Goal: Book appointment/travel/reservation

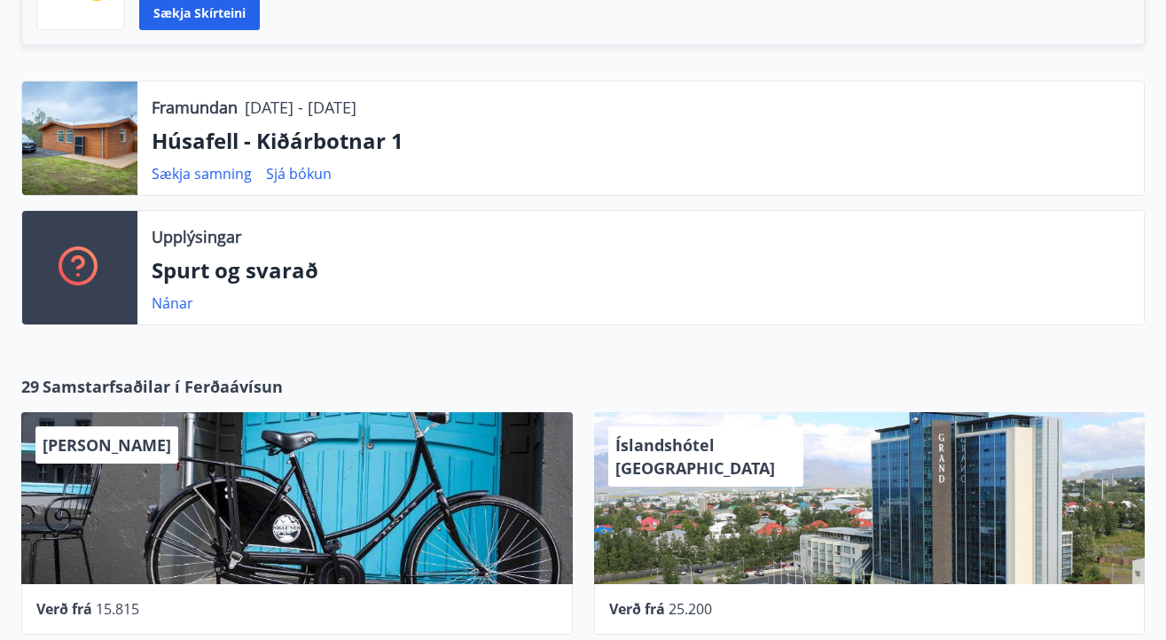
scroll to position [527, 0]
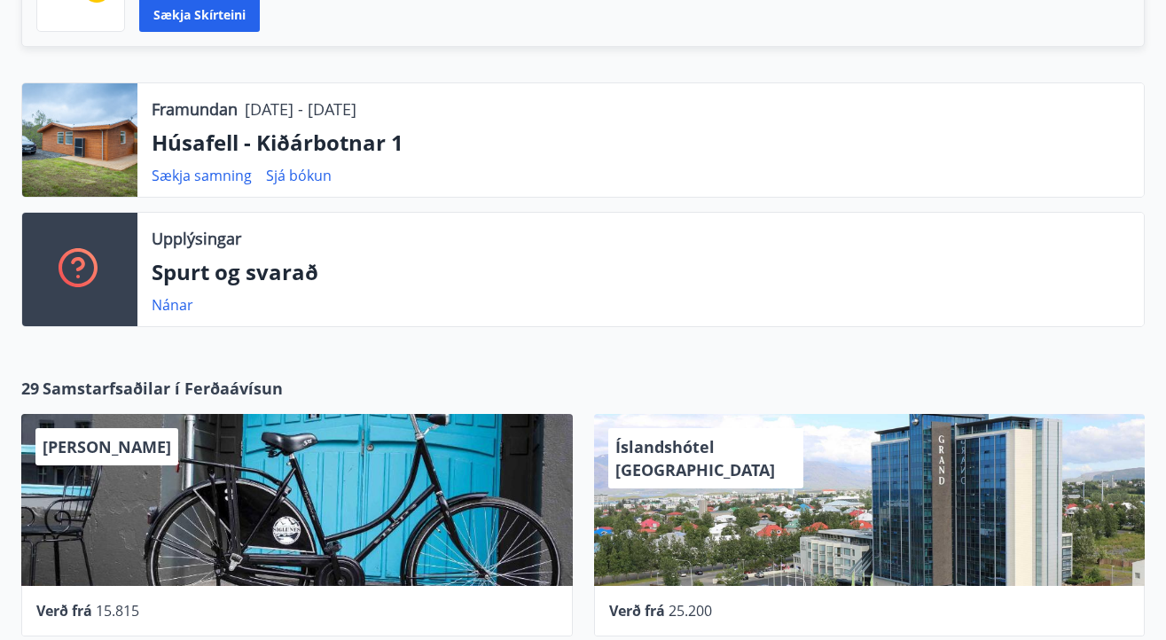
click at [97, 161] on div at bounding box center [79, 140] width 115 height 114
click at [310, 179] on link "Sjá bókun" at bounding box center [299, 176] width 66 height 20
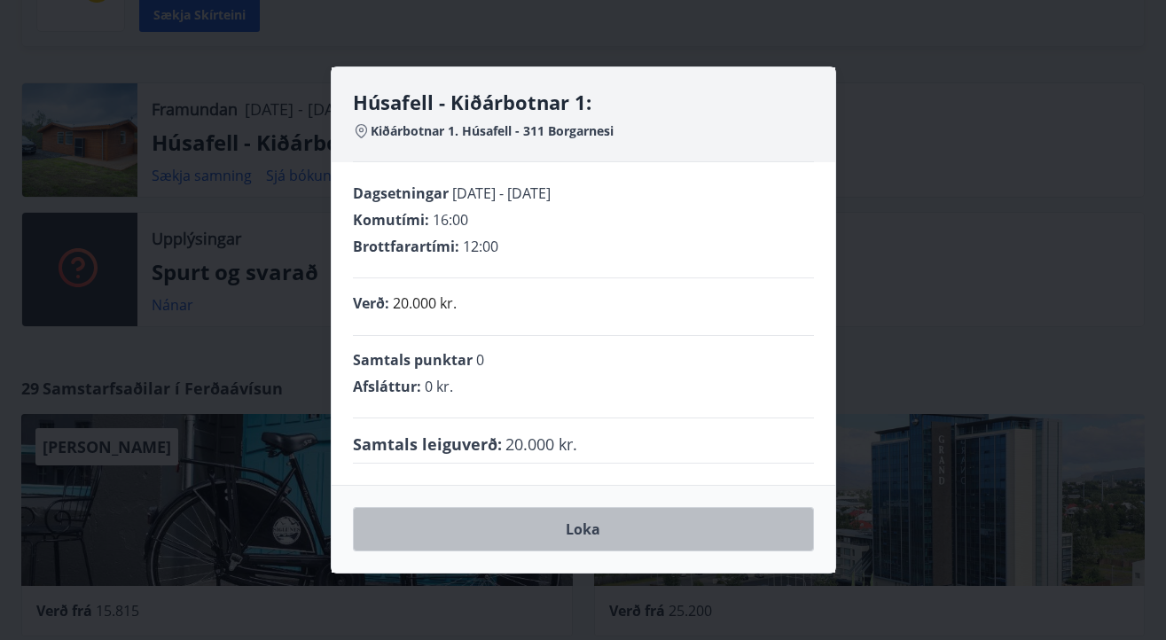
click at [594, 529] on button "Loka" at bounding box center [583, 529] width 461 height 44
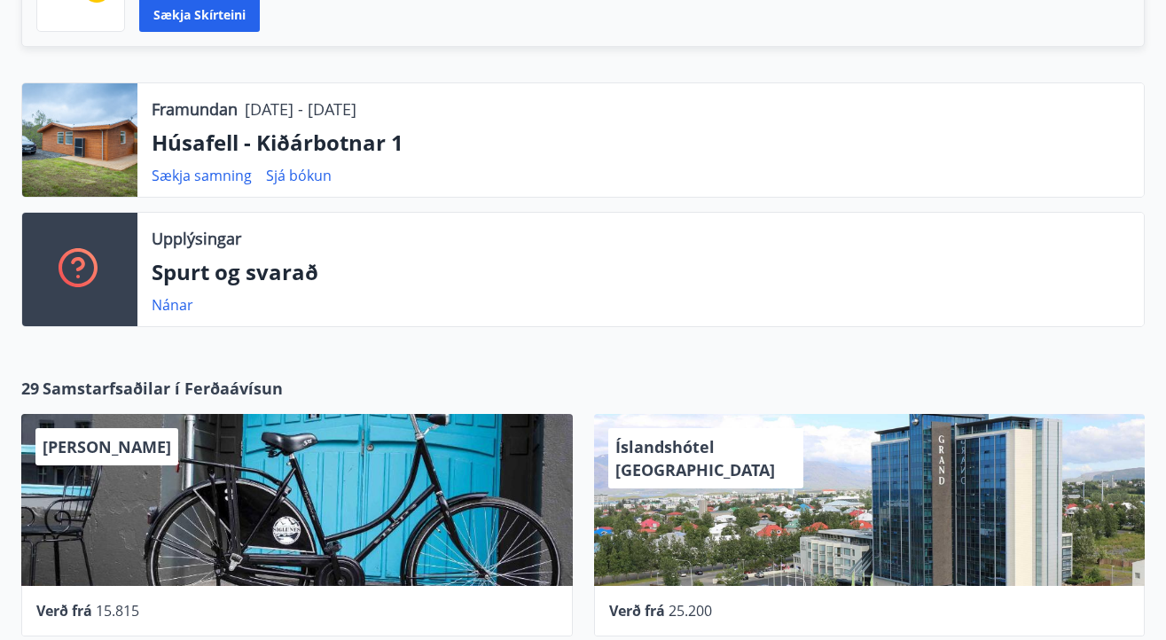
click at [86, 143] on div at bounding box center [79, 140] width 115 height 114
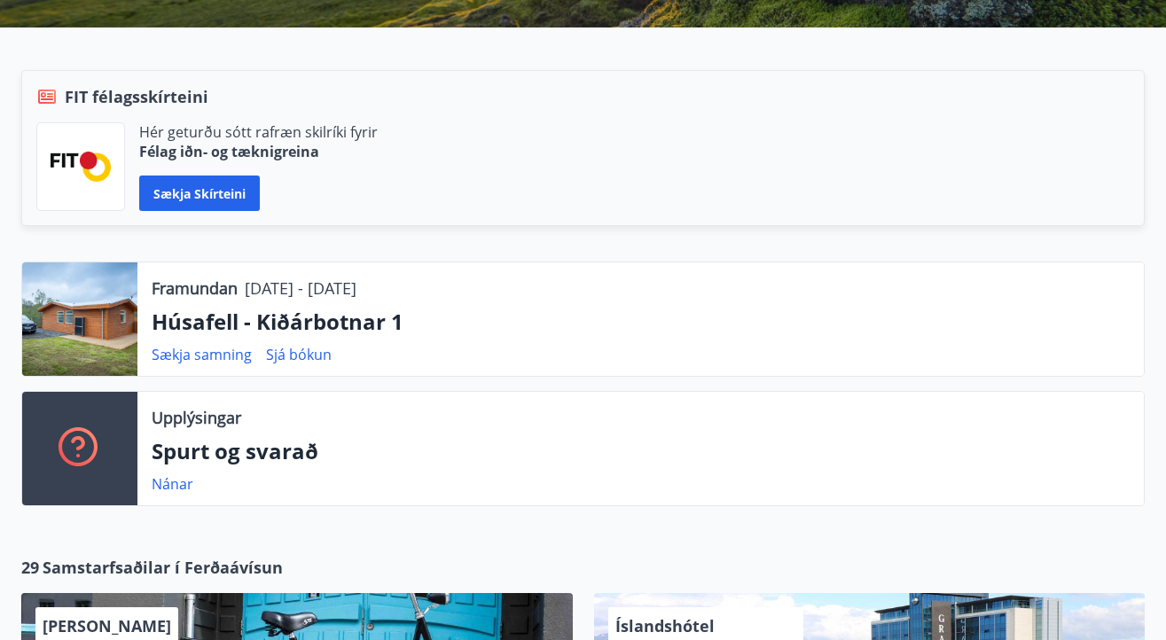
scroll to position [355, 0]
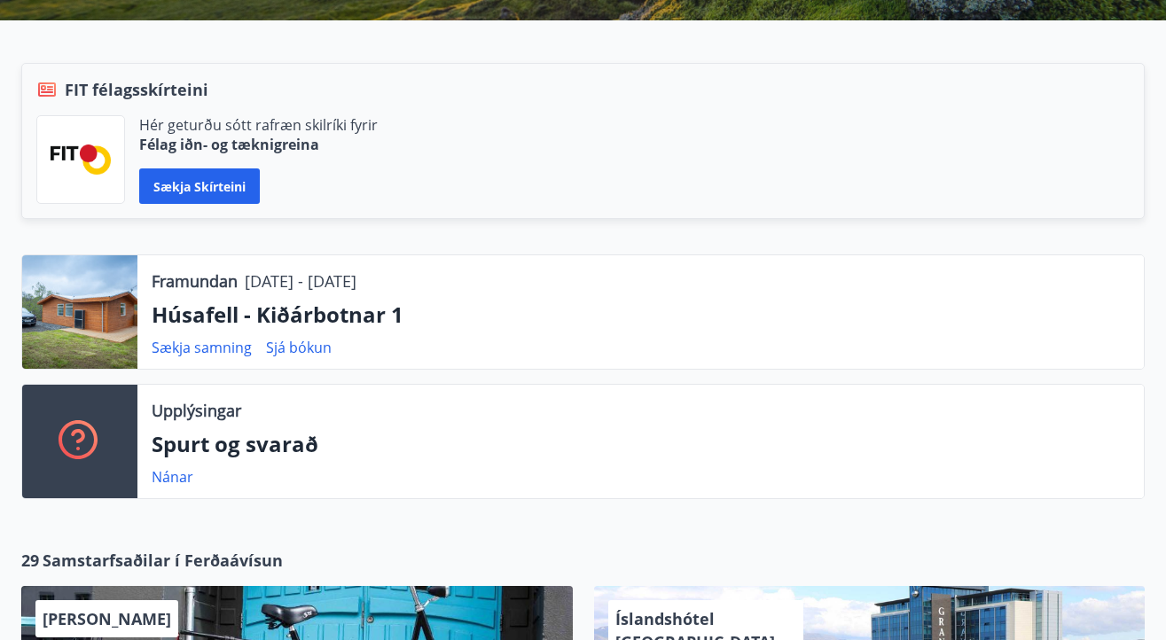
click at [96, 312] on div at bounding box center [79, 312] width 115 height 114
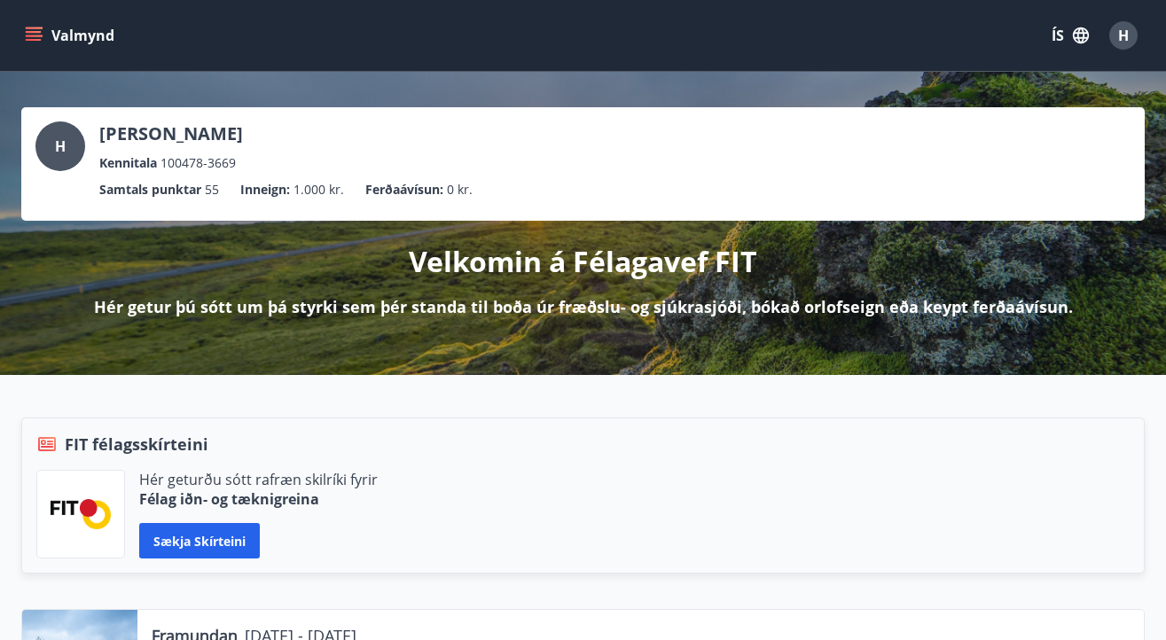
scroll to position [0, 0]
click at [39, 38] on icon "menu" at bounding box center [34, 36] width 18 height 18
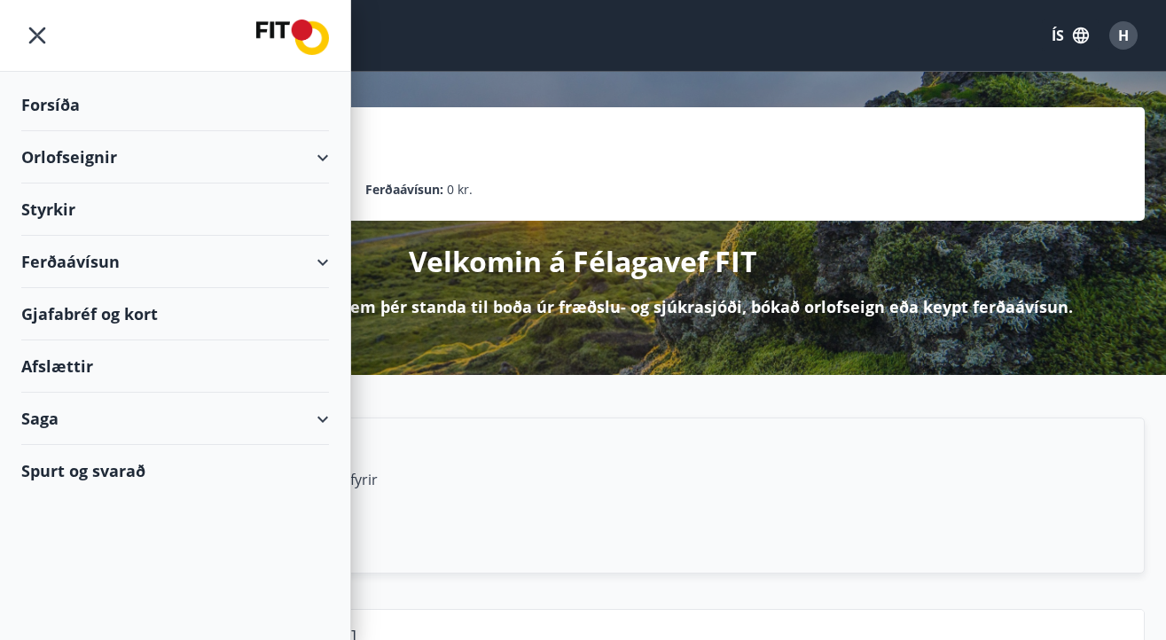
click at [318, 155] on div "Orlofseignir" at bounding box center [175, 157] width 308 height 52
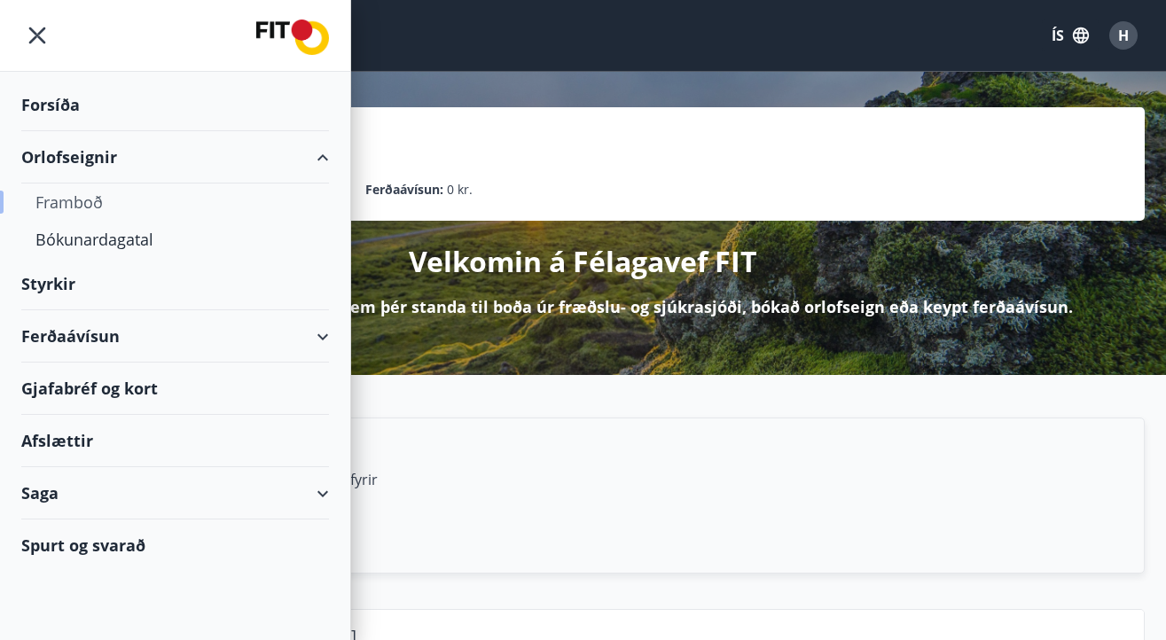
click at [87, 209] on div "Framboð" at bounding box center [174, 202] width 279 height 37
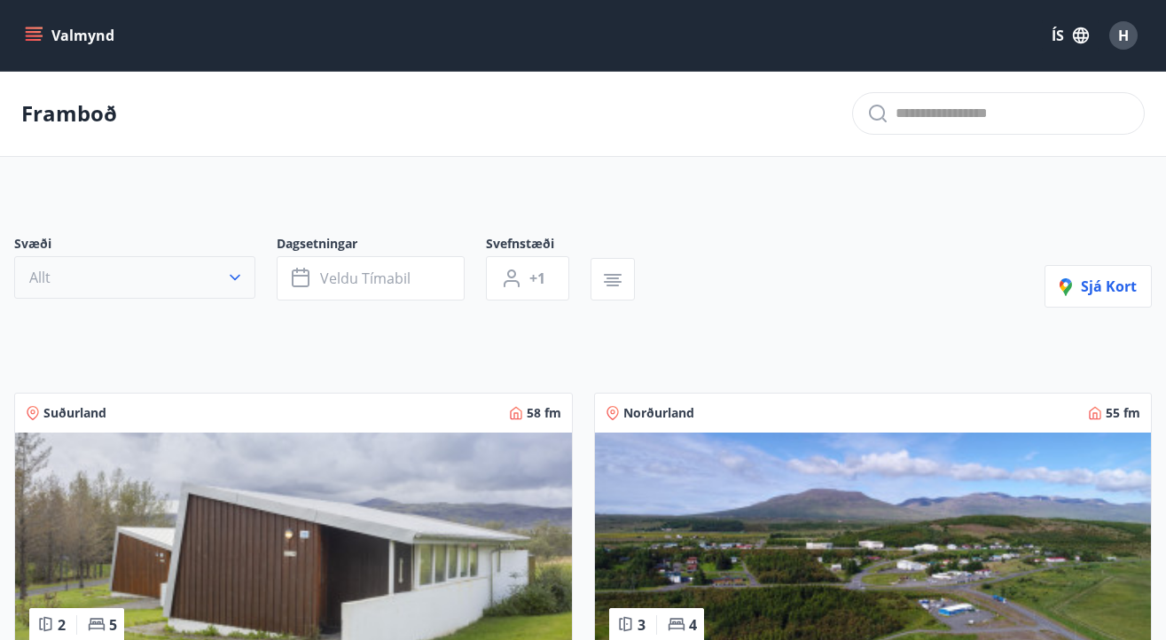
click at [239, 279] on icon "button" at bounding box center [235, 278] width 18 height 18
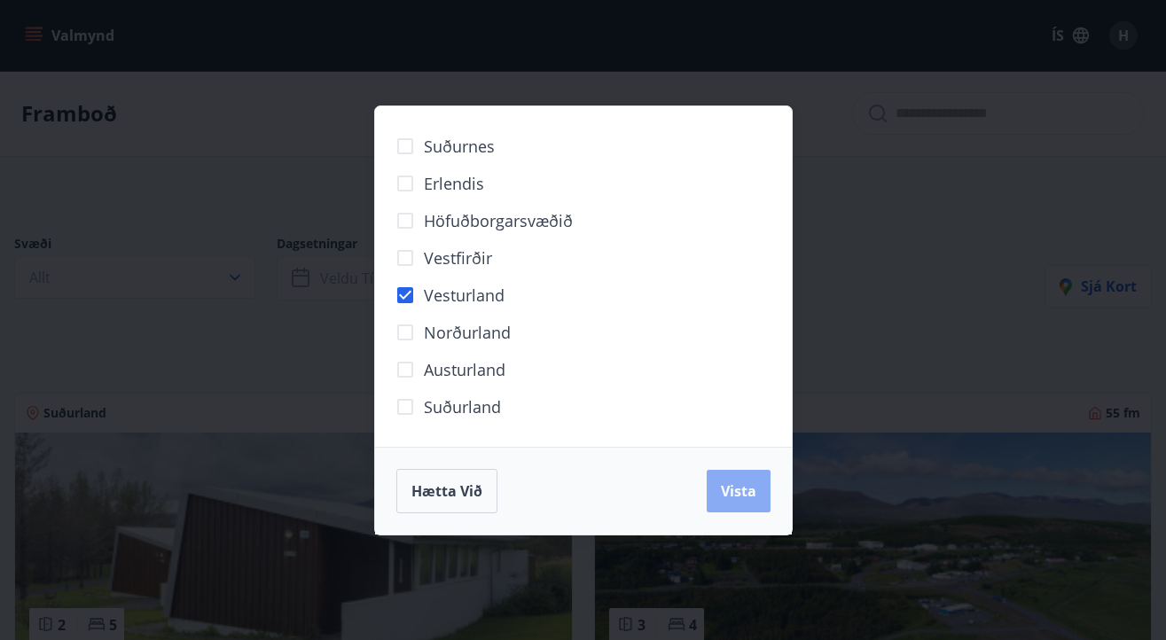
click at [740, 490] on span "Vista" at bounding box center [738, 492] width 35 height 20
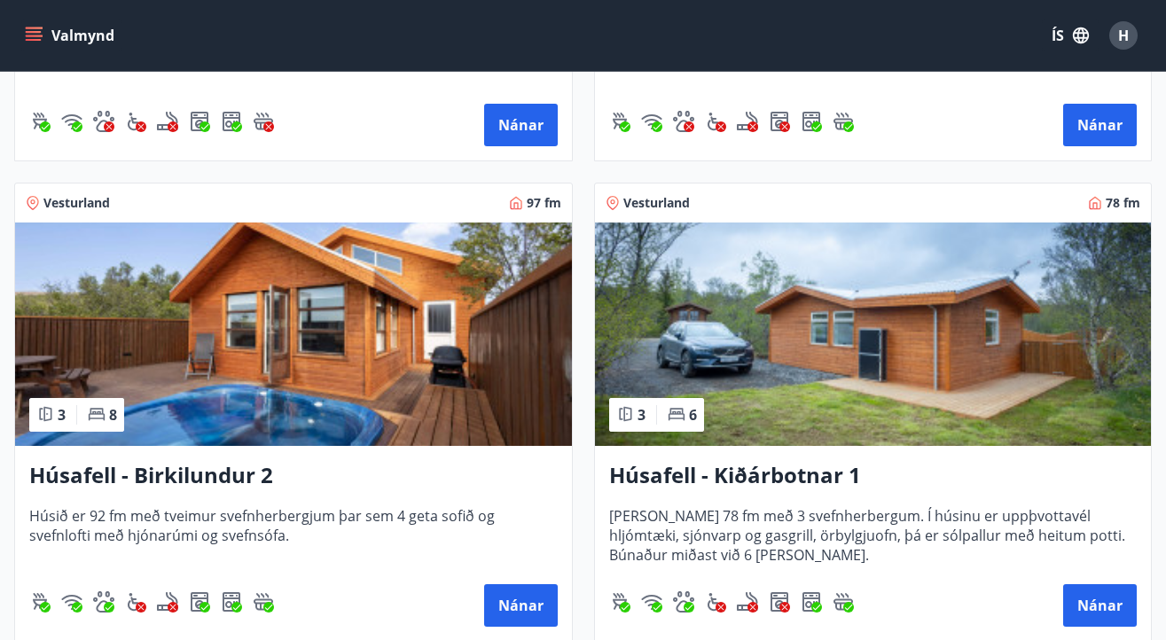
scroll to position [734, 0]
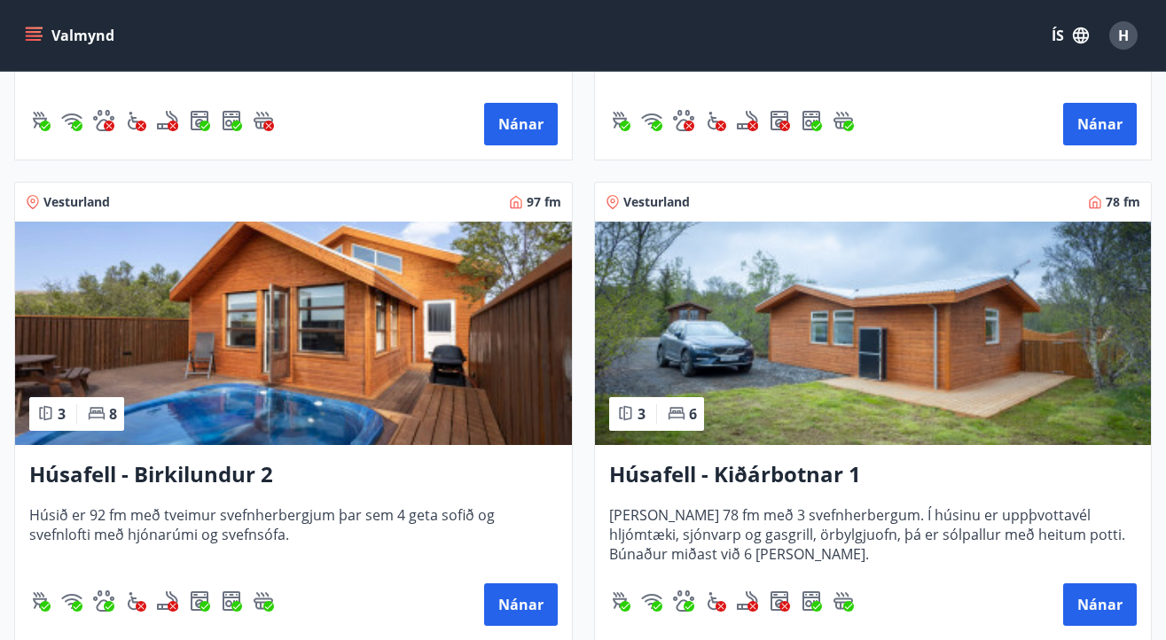
click at [857, 333] on img at bounding box center [873, 333] width 557 height 223
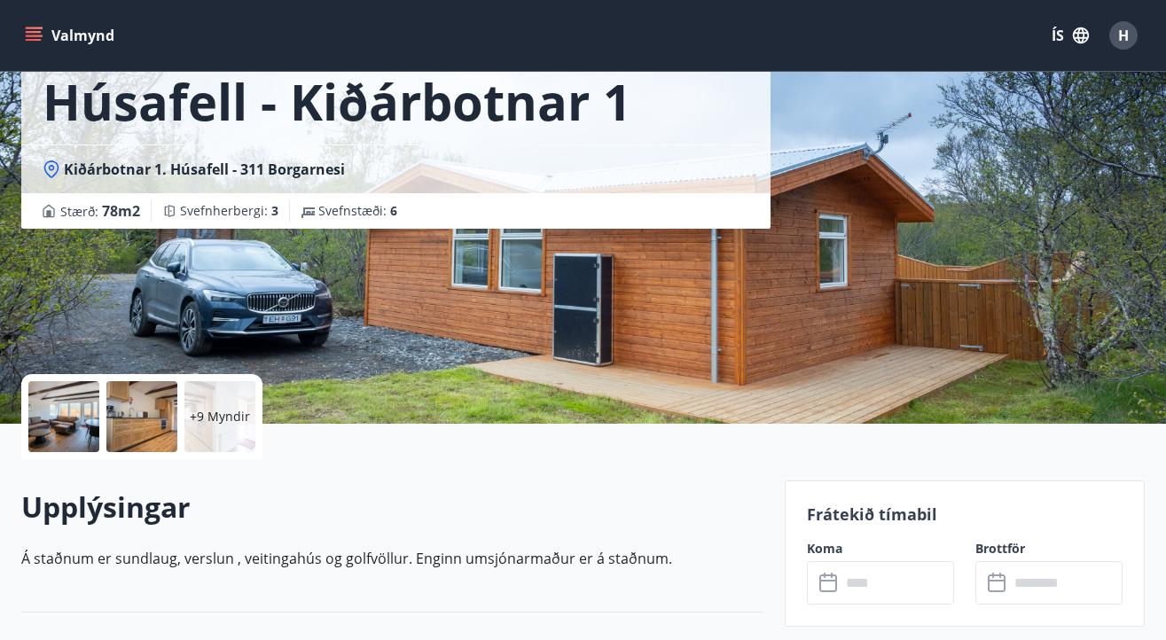
scroll to position [101, 0]
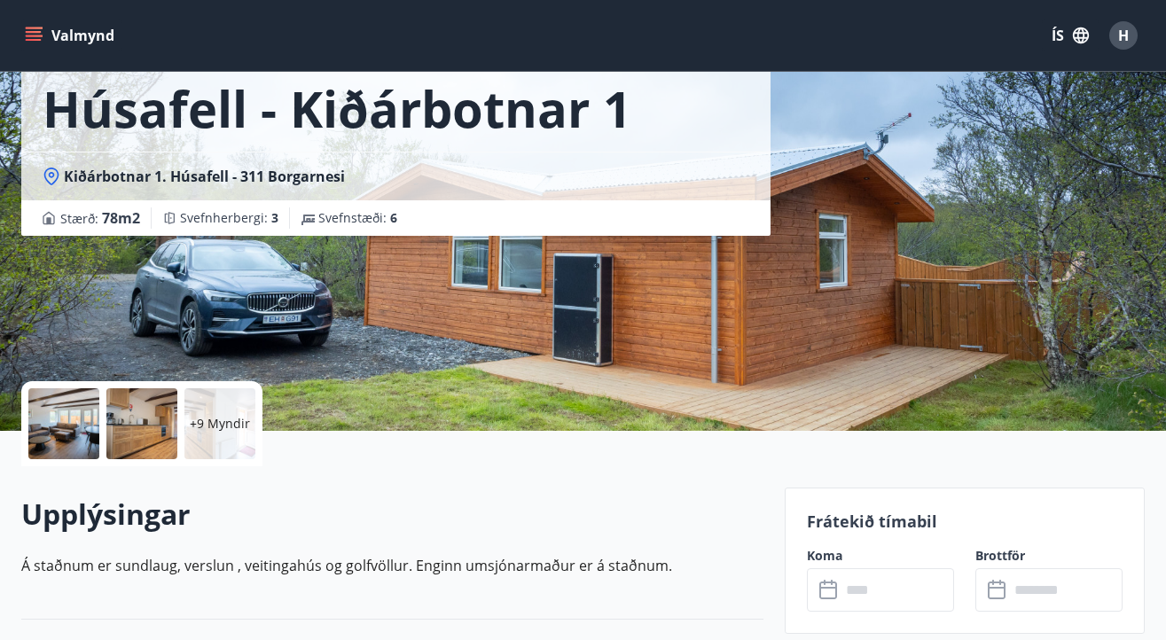
click at [65, 417] on div at bounding box center [63, 423] width 71 height 71
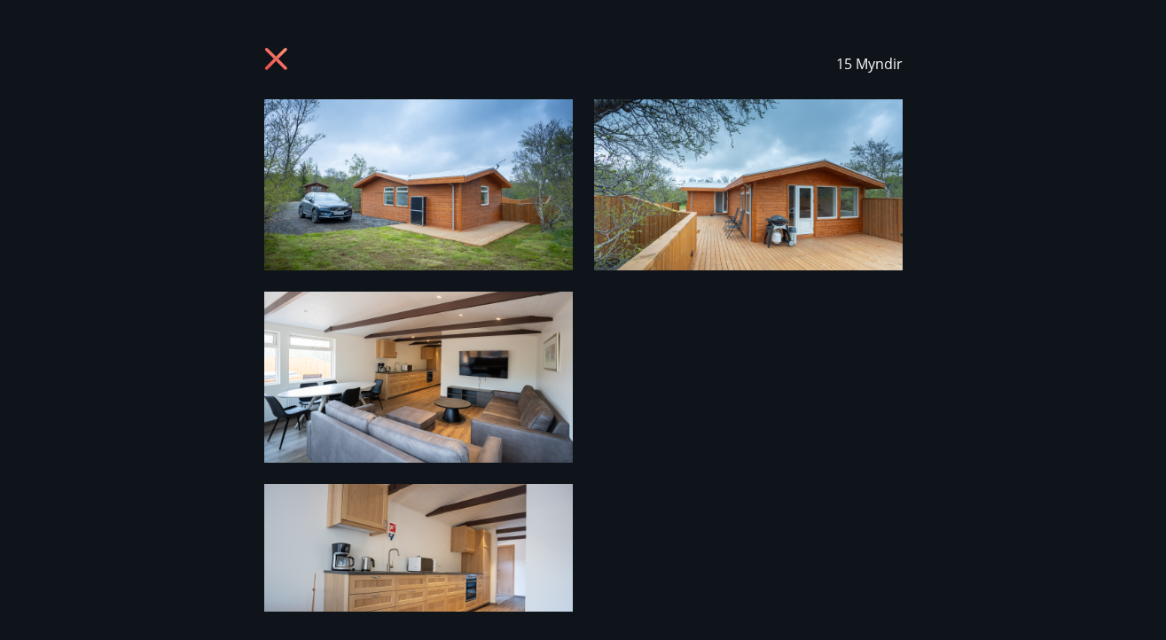
click at [466, 143] on img at bounding box center [418, 184] width 309 height 171
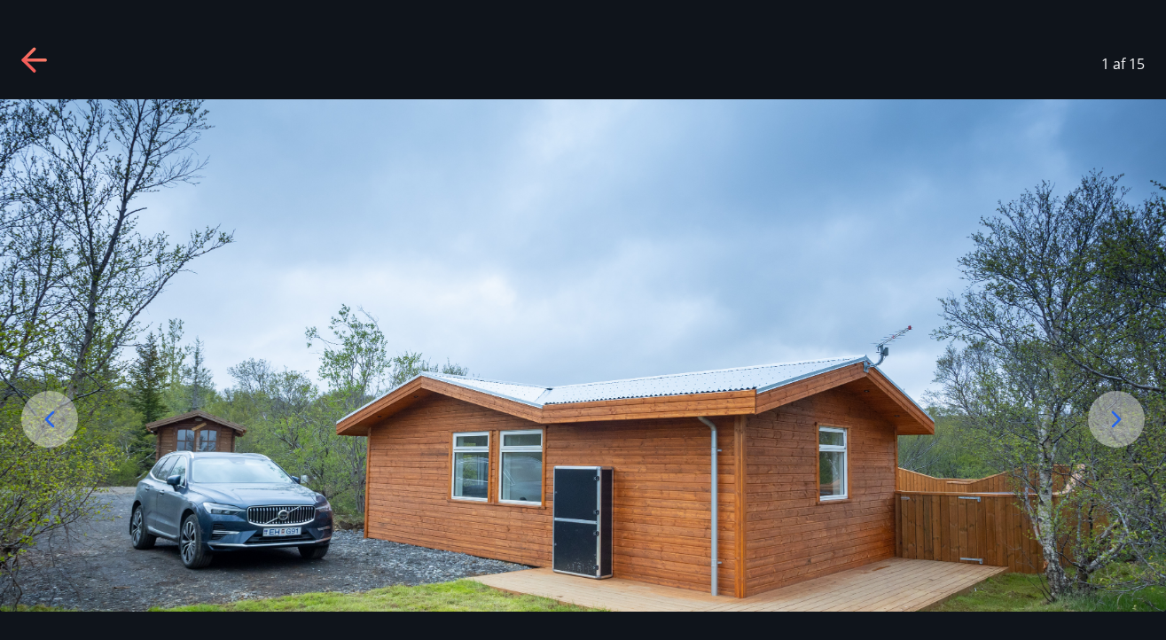
click at [1116, 419] on icon at bounding box center [1116, 419] width 28 height 28
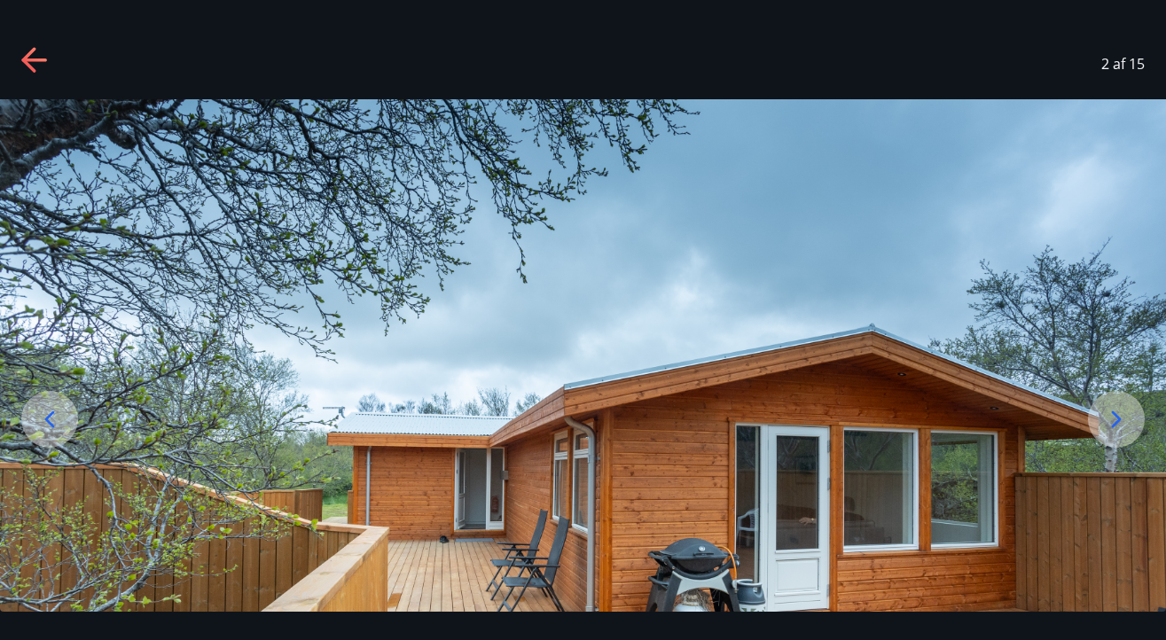
click at [1118, 419] on icon at bounding box center [1116, 419] width 28 height 28
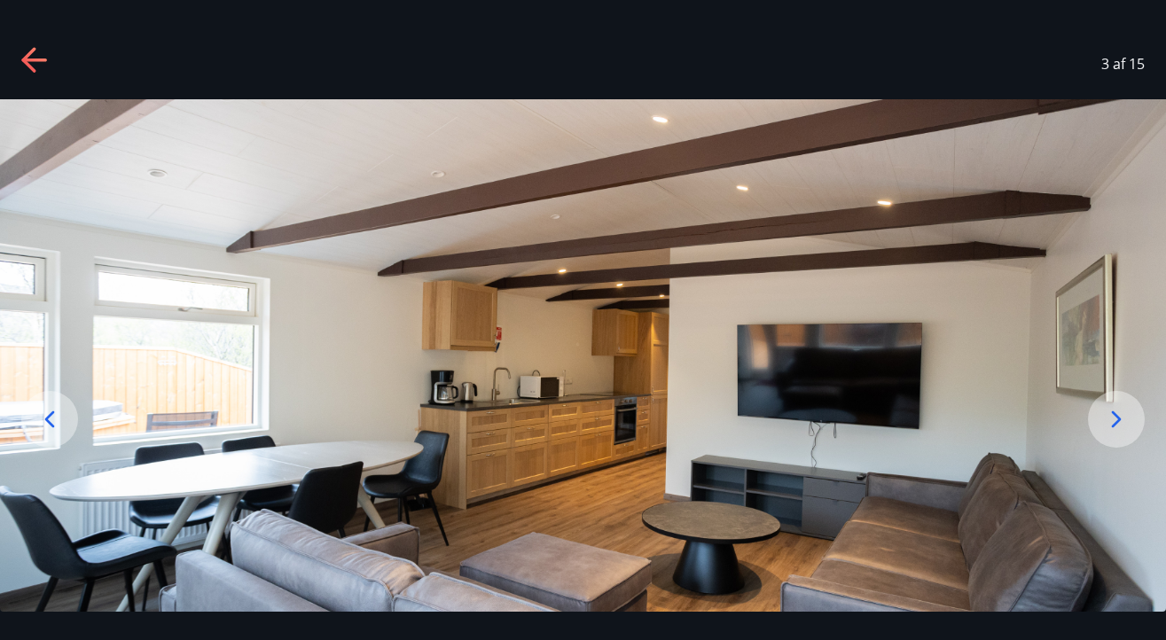
click at [1120, 419] on icon at bounding box center [1117, 419] width 10 height 17
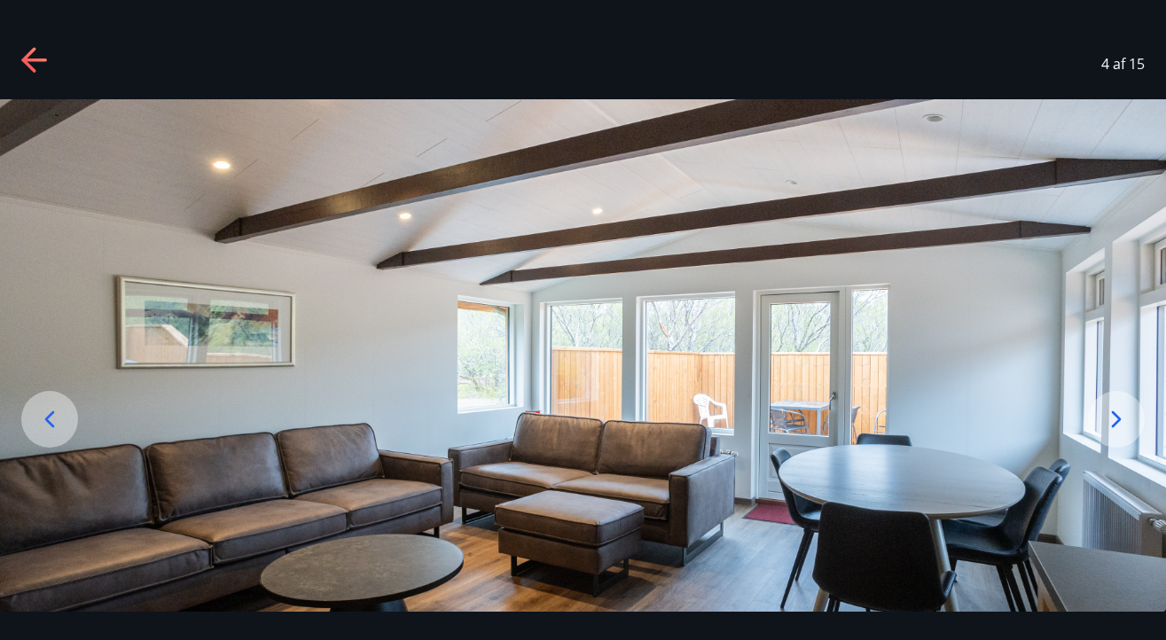
click at [1120, 419] on icon at bounding box center [1117, 419] width 10 height 17
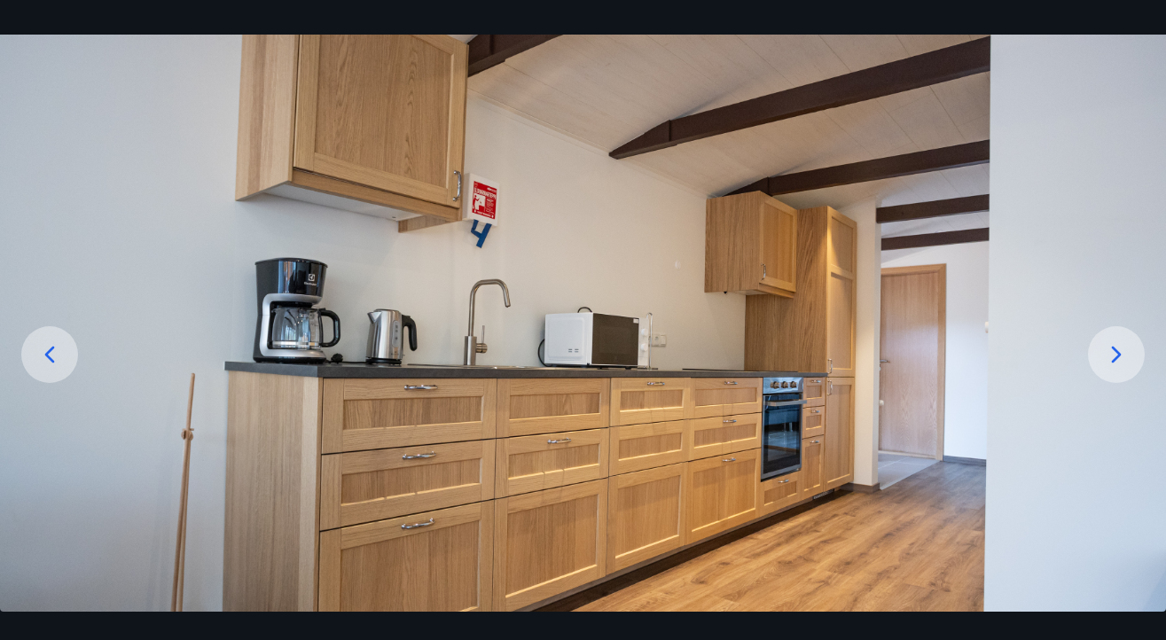
scroll to position [68, 0]
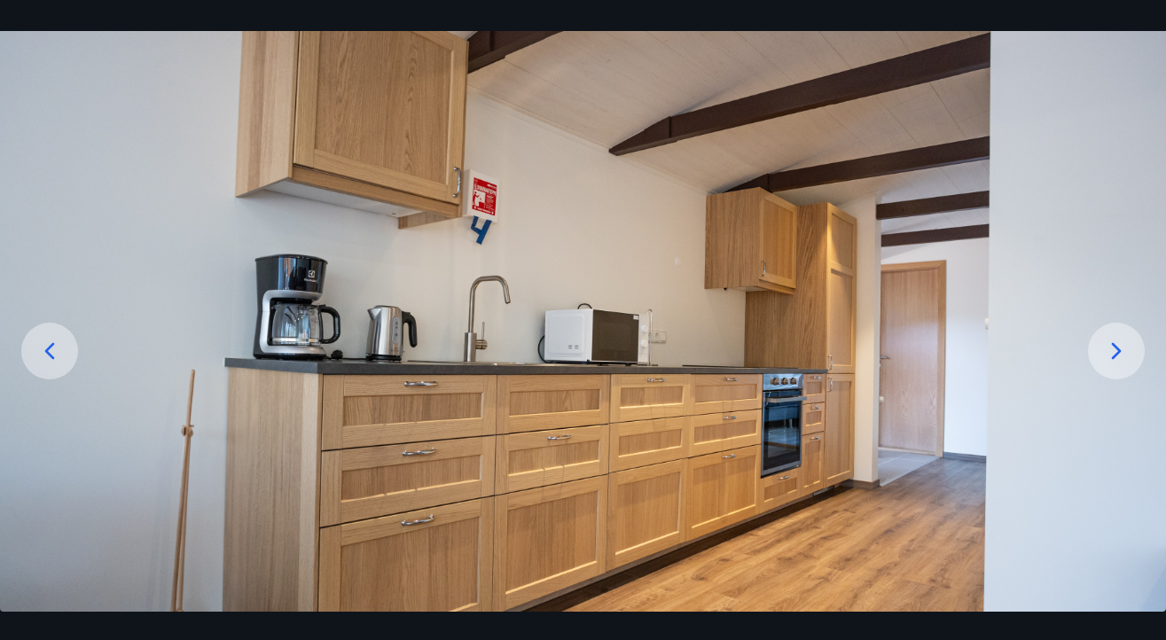
click at [1124, 358] on icon at bounding box center [1116, 351] width 28 height 28
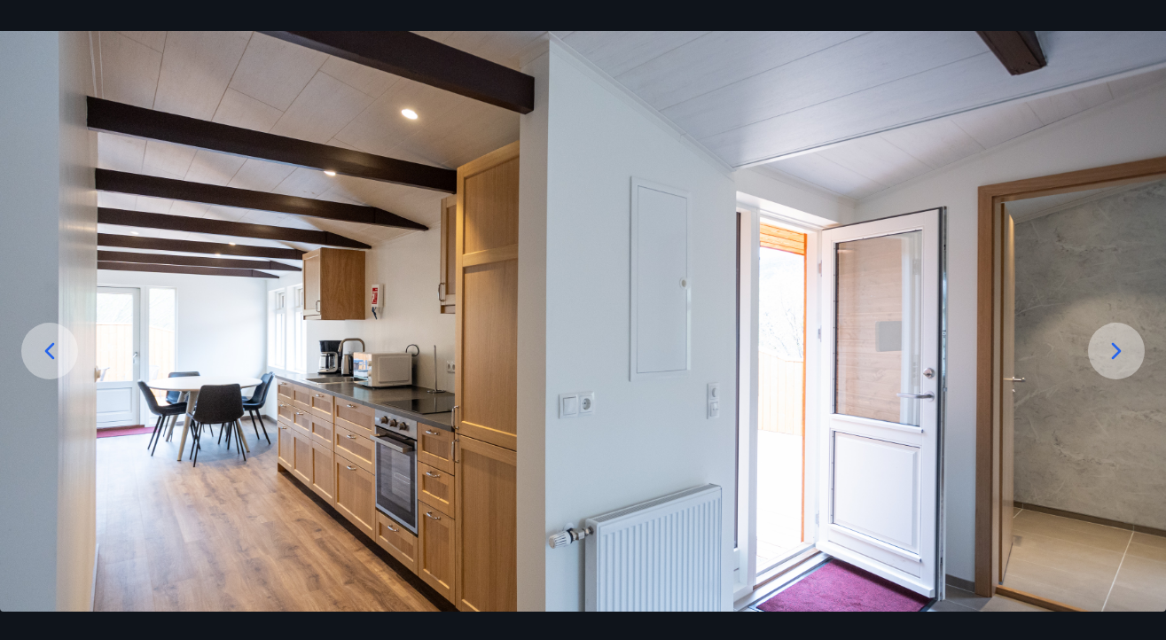
click at [1124, 349] on icon at bounding box center [1116, 351] width 28 height 28
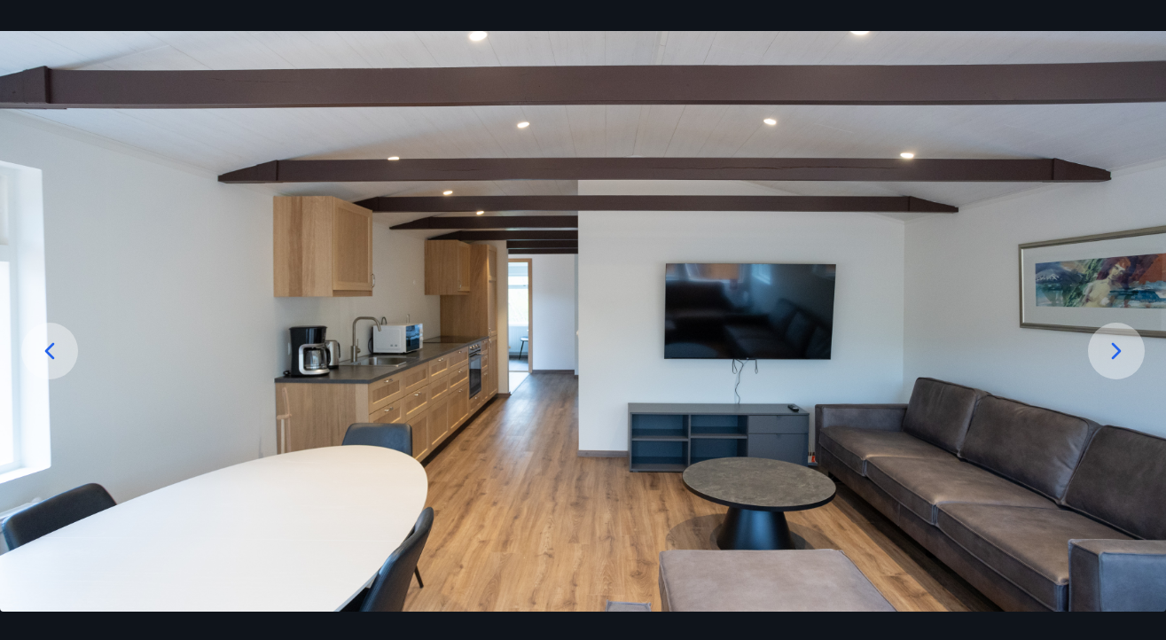
click at [1124, 349] on icon at bounding box center [1116, 351] width 28 height 28
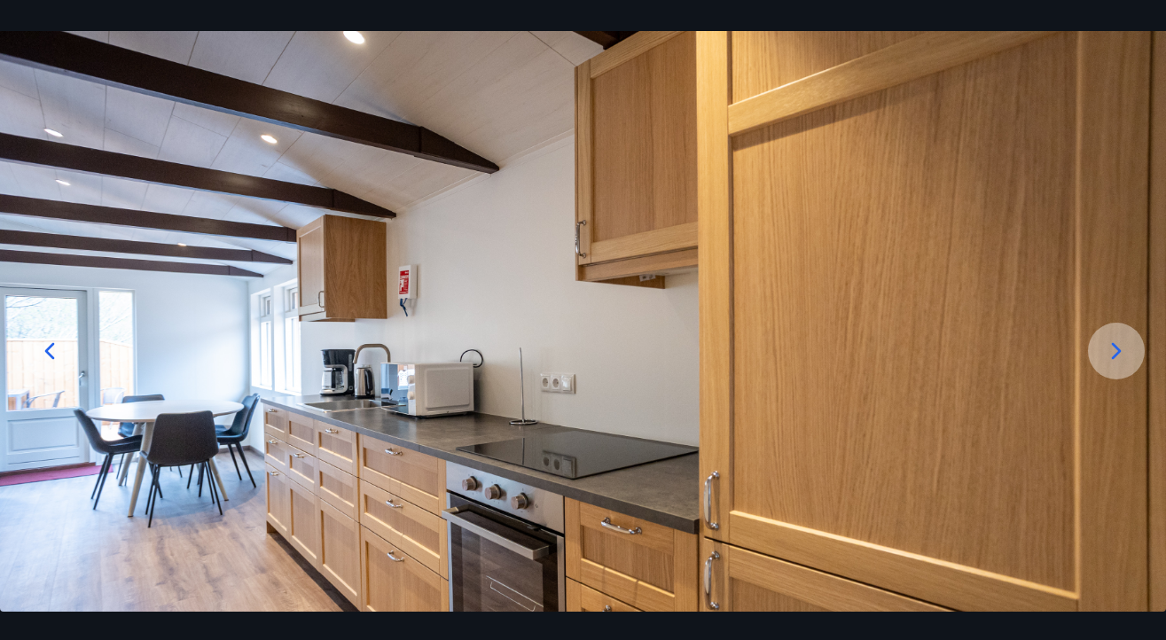
click at [1125, 349] on icon at bounding box center [1116, 351] width 28 height 28
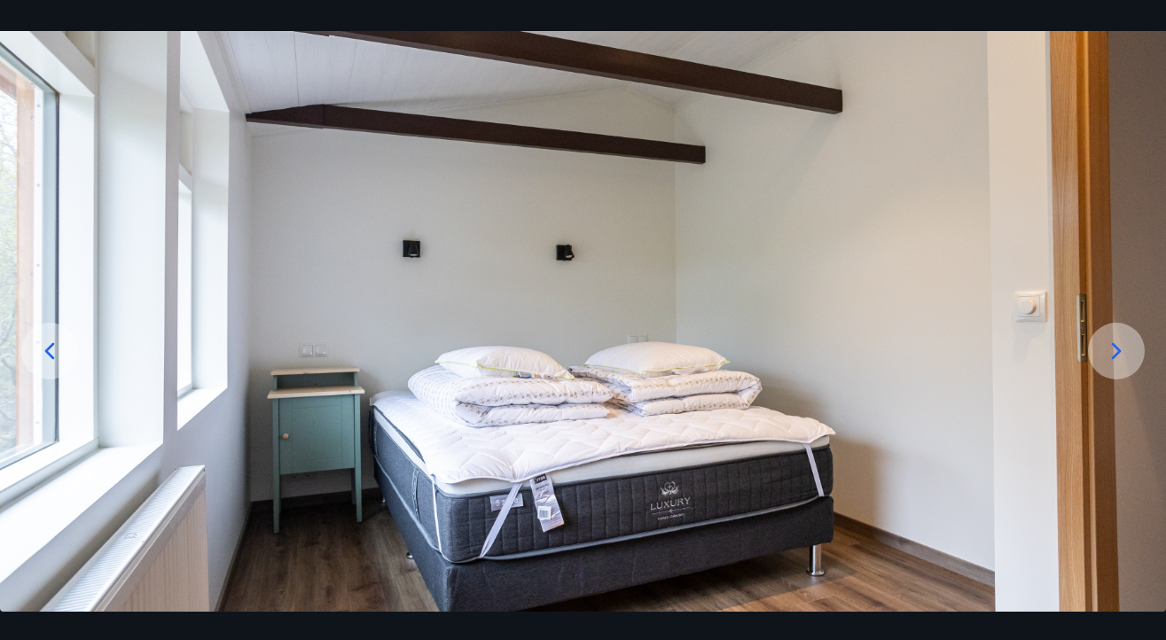
click at [1125, 349] on icon at bounding box center [1116, 351] width 28 height 28
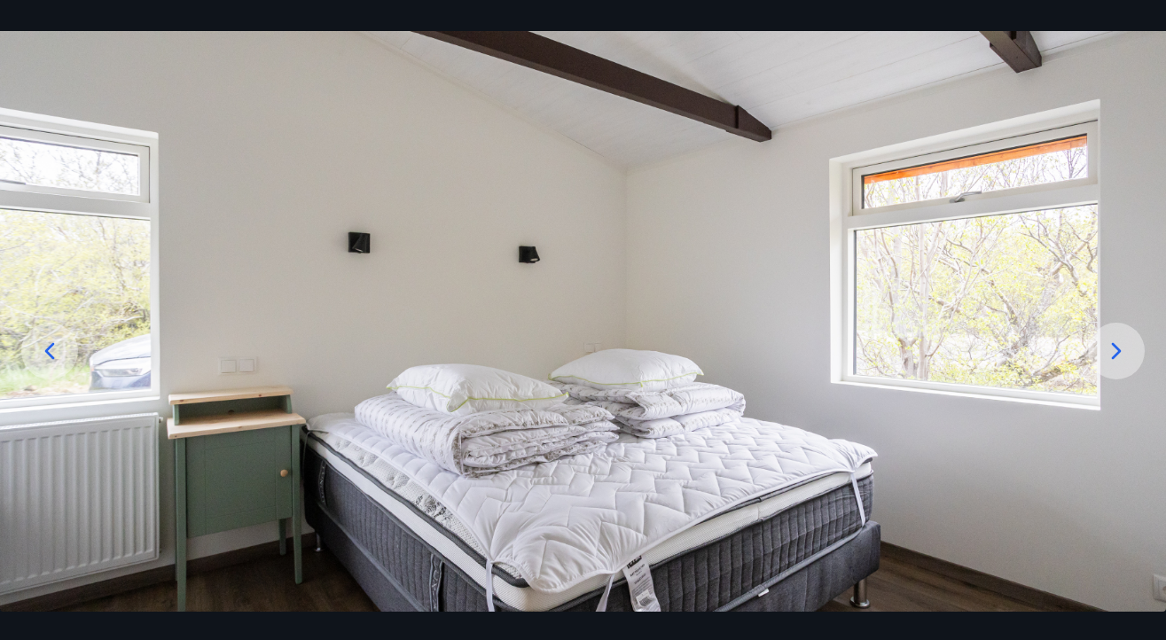
click at [1125, 349] on icon at bounding box center [1116, 351] width 28 height 28
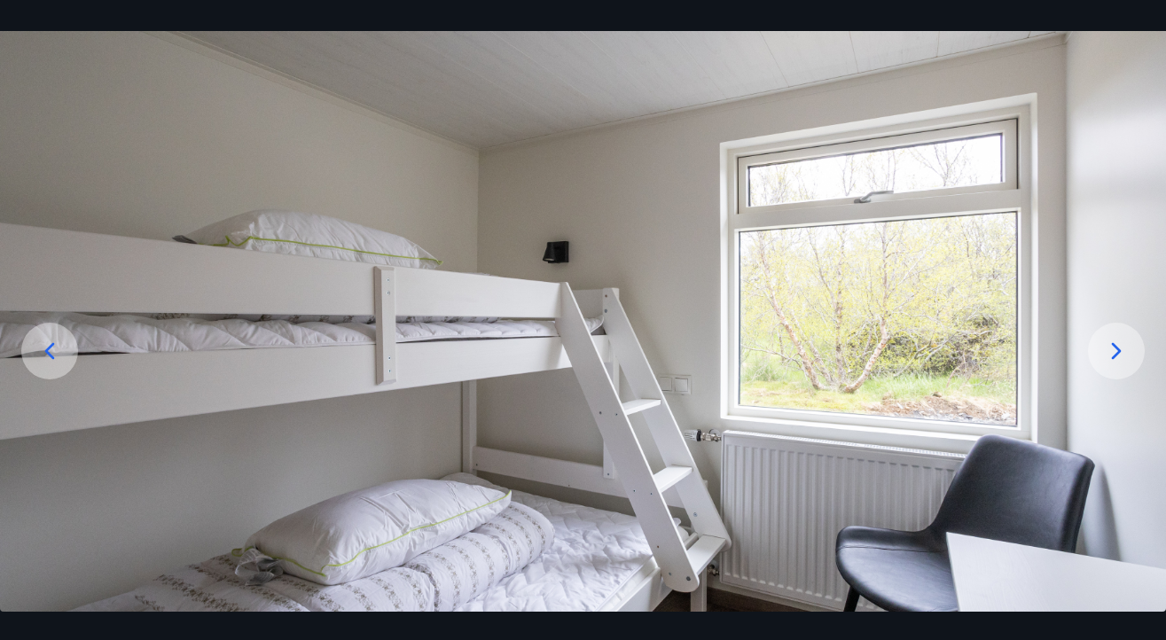
click at [1125, 349] on icon at bounding box center [1116, 351] width 28 height 28
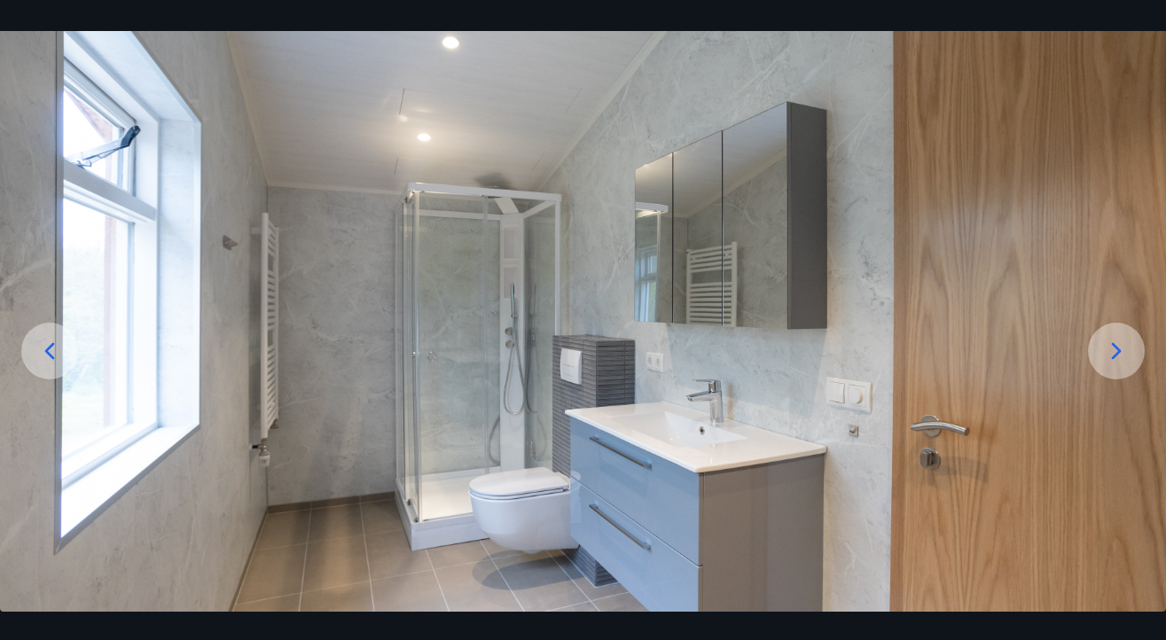
click at [1125, 349] on icon at bounding box center [1116, 351] width 28 height 28
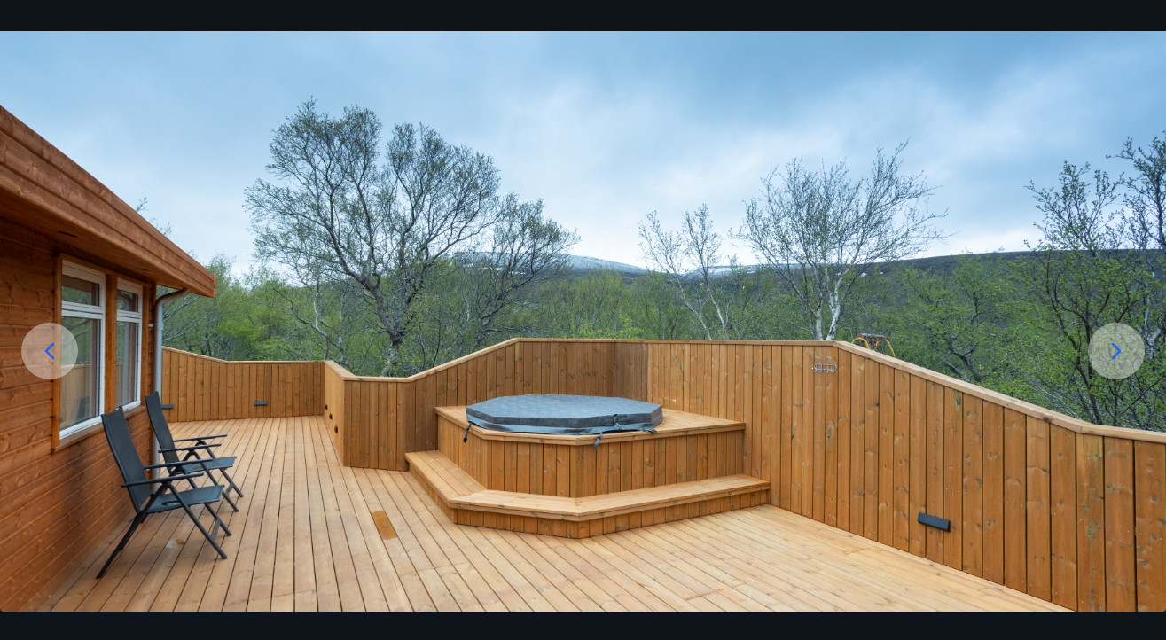
click at [1130, 349] on icon at bounding box center [1116, 351] width 28 height 28
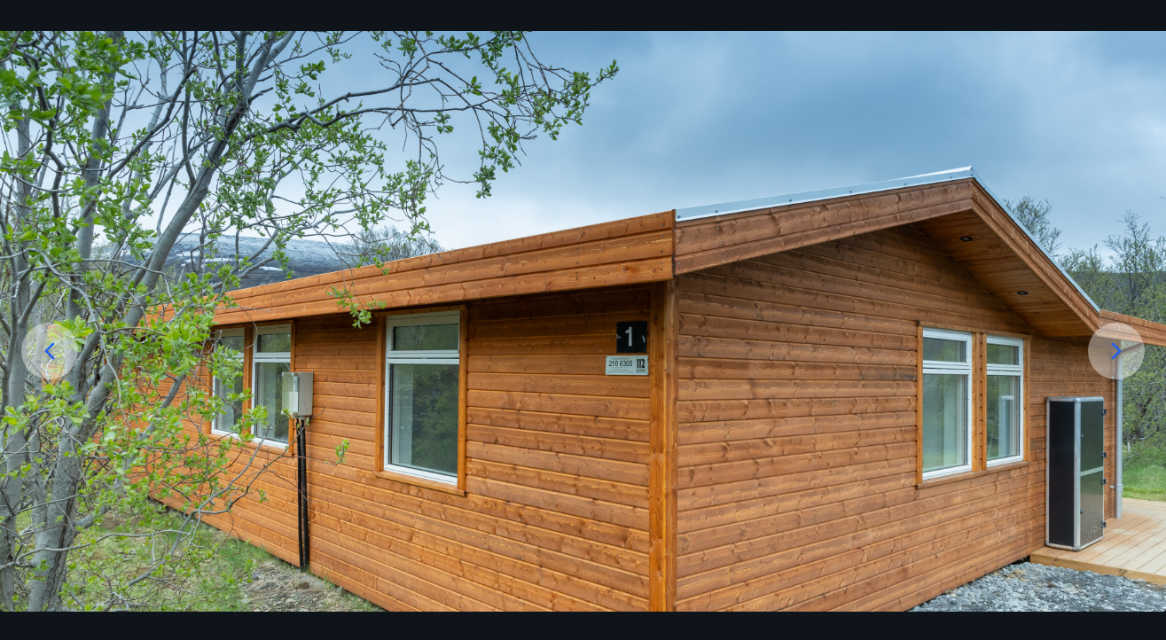
click at [1130, 349] on icon at bounding box center [1116, 351] width 28 height 28
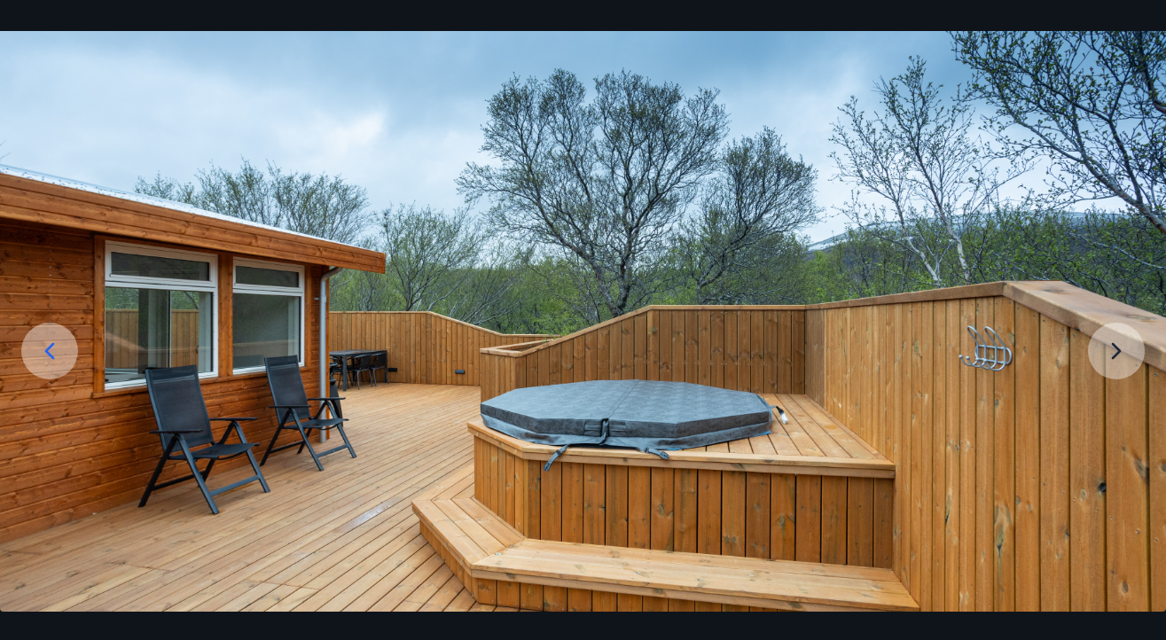
click at [1130, 349] on img at bounding box center [583, 355] width 1166 height 648
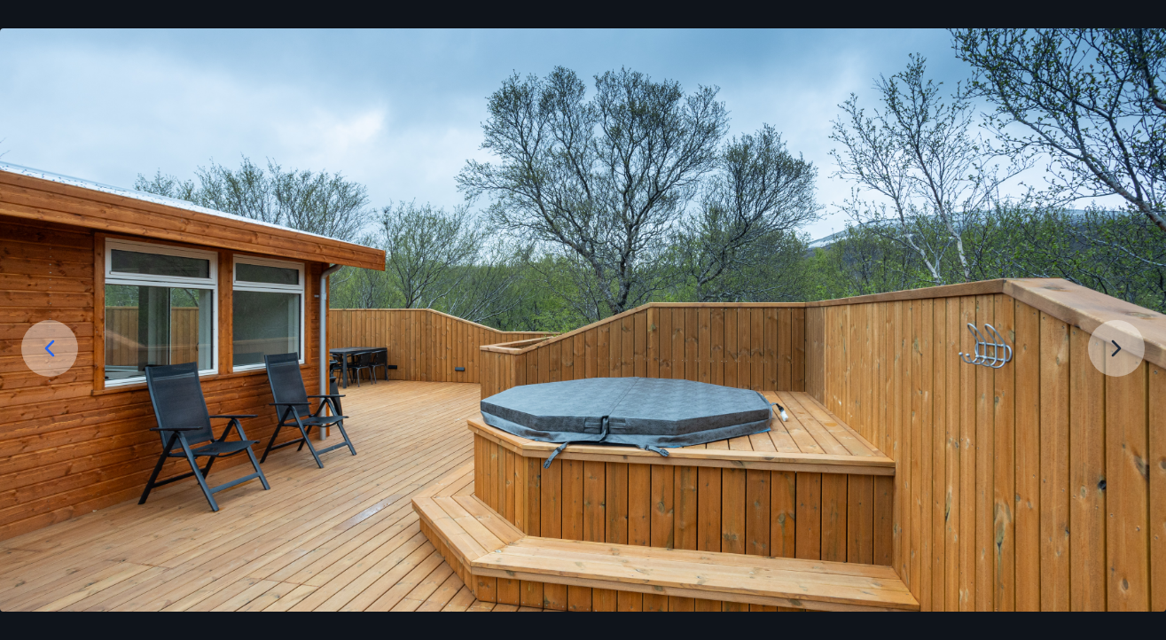
click at [1130, 349] on img at bounding box center [583, 352] width 1166 height 648
click at [1117, 349] on img at bounding box center [583, 352] width 1166 height 648
